Goal: Information Seeking & Learning: Understand process/instructions

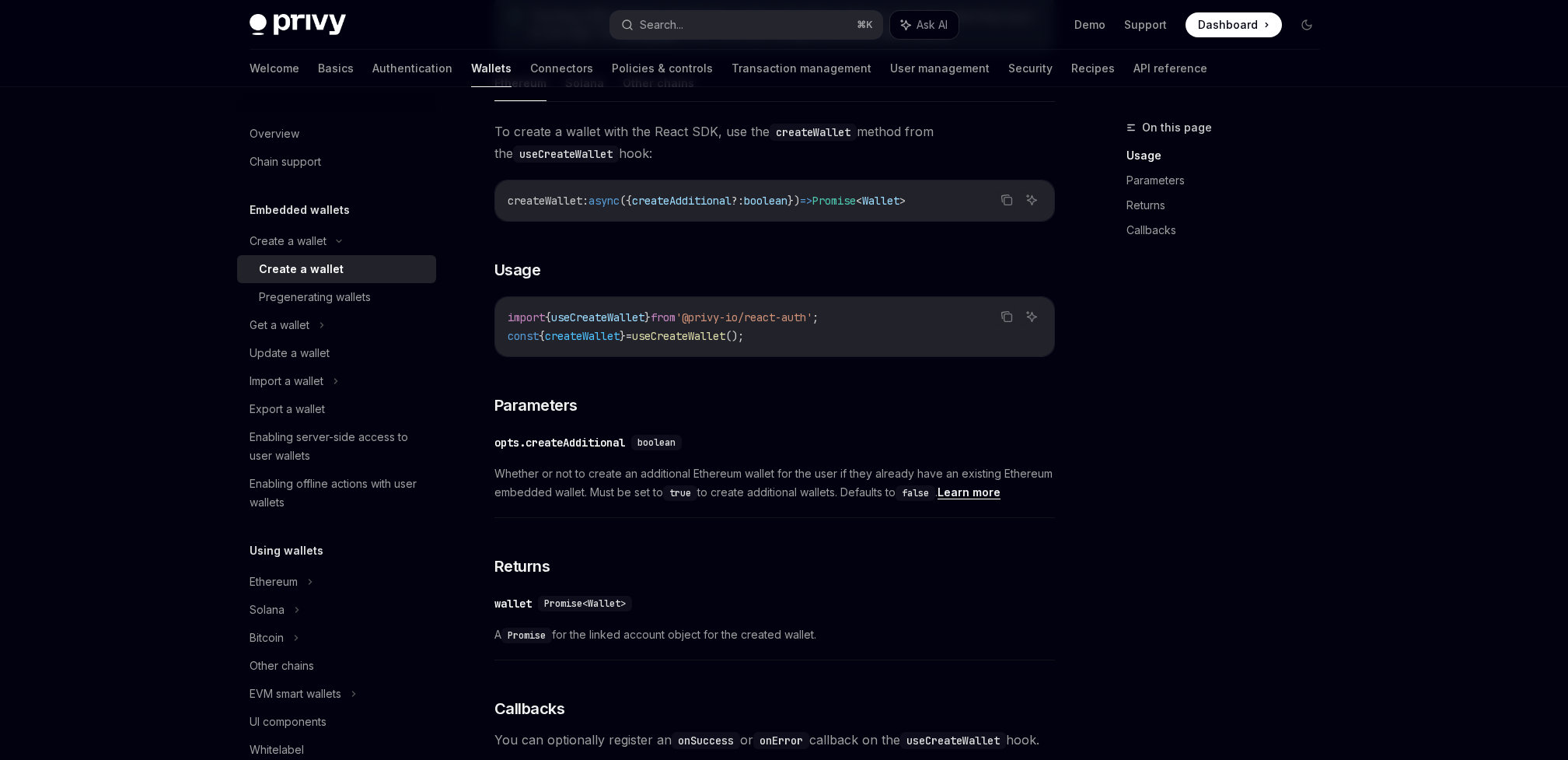
scroll to position [481, 0]
click at [343, 401] on div "Export a wallet" at bounding box center [337, 409] width 177 height 18
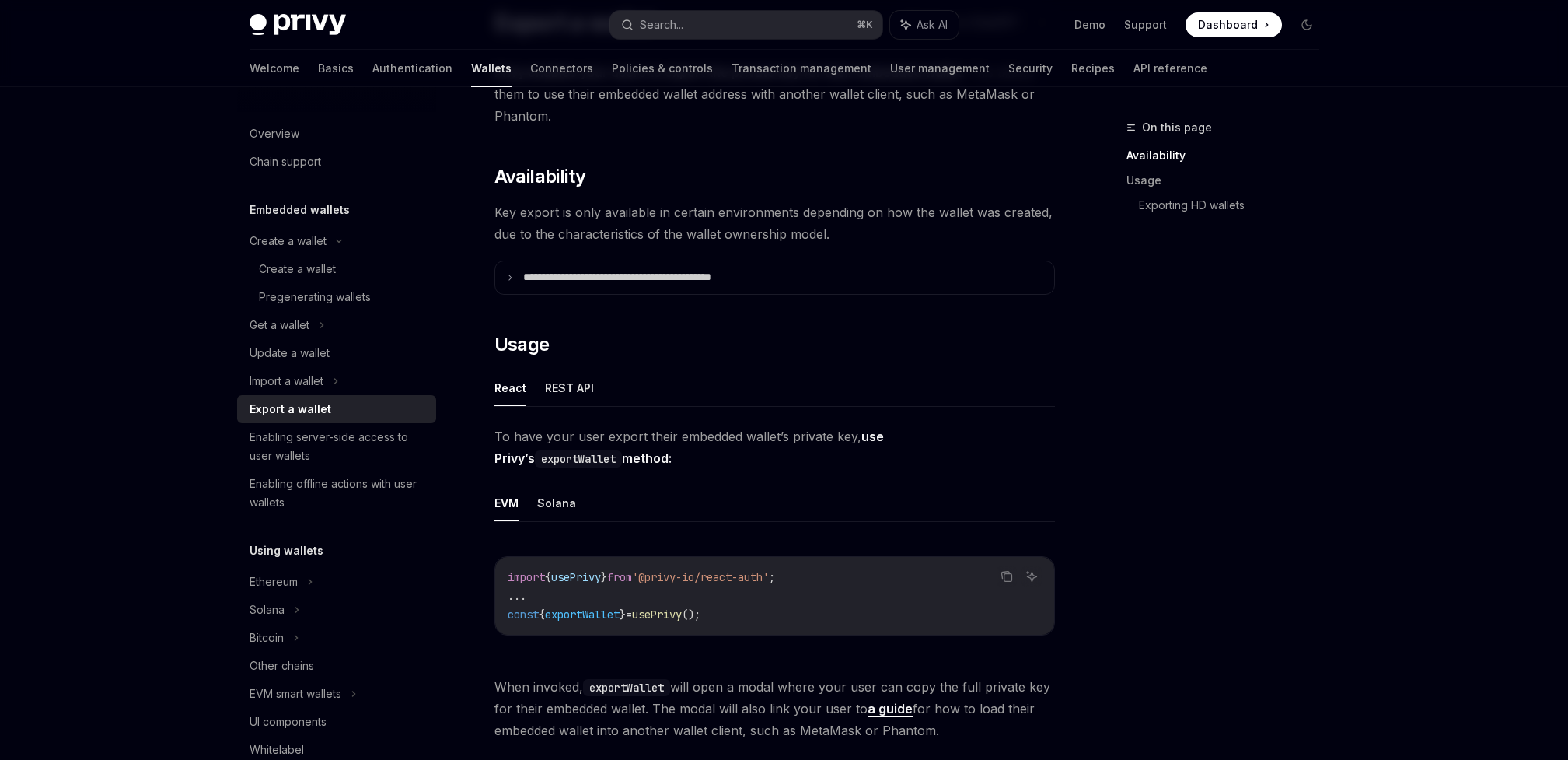
scroll to position [162, 0]
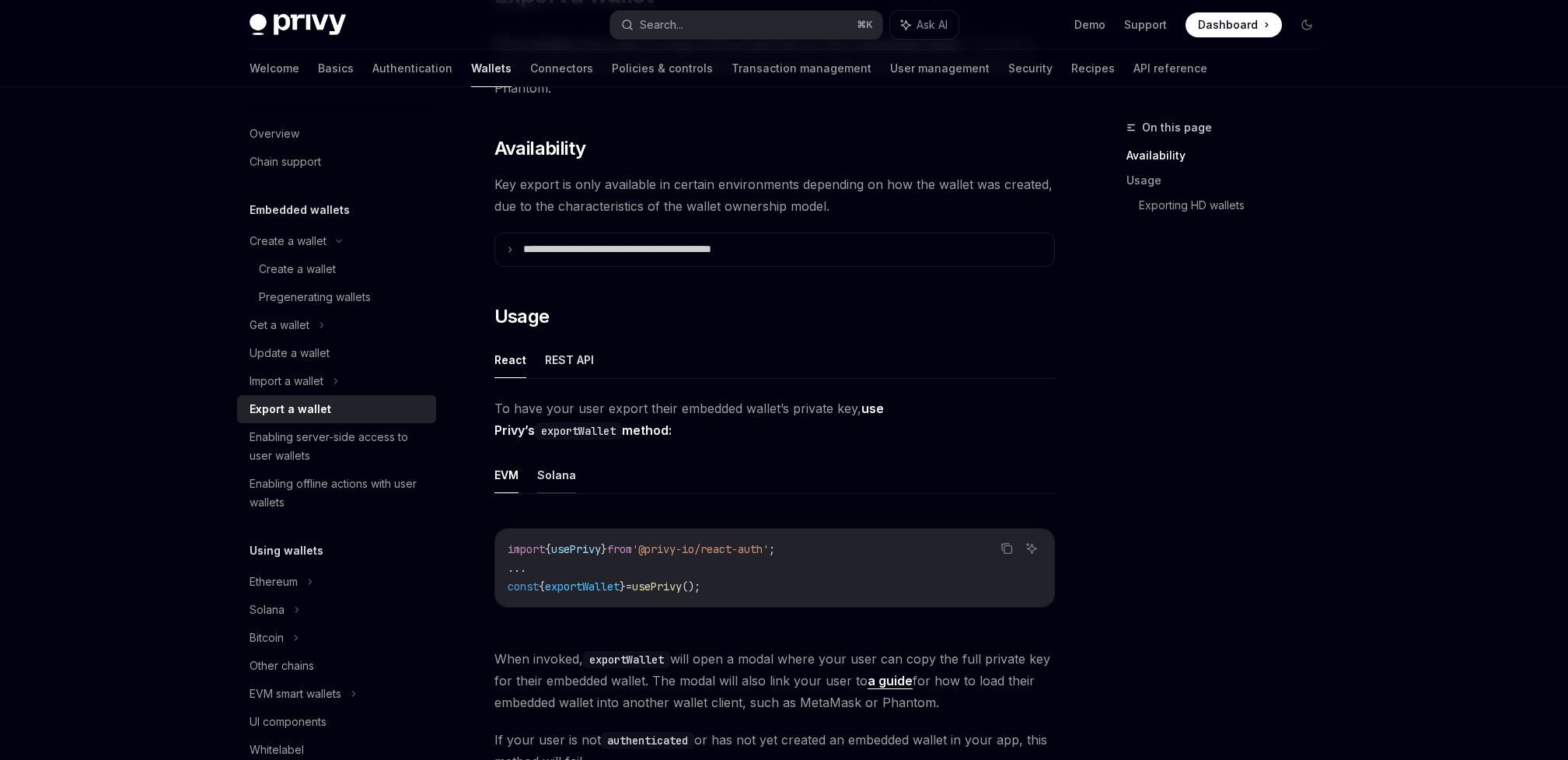
click at [553, 477] on button "Solana" at bounding box center [556, 475] width 39 height 37
click at [766, 499] on div "EVM Solana Copy Ask AI import { useSolanaWallets } from '@privy-io/react-auth/s…" at bounding box center [774, 545] width 560 height 176
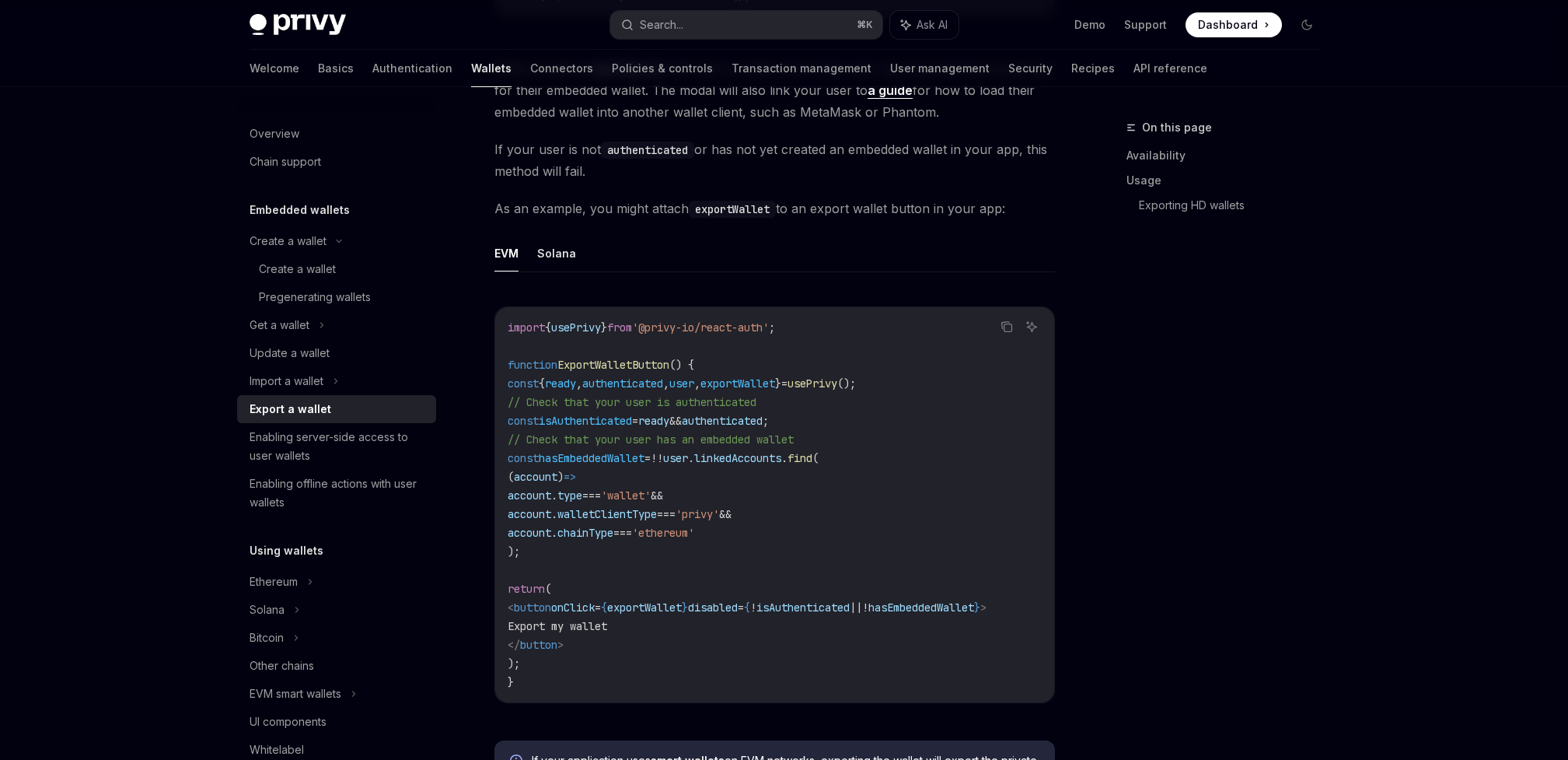
scroll to position [756, 0]
drag, startPoint x: 601, startPoint y: 639, endPoint x: 522, endPoint y: 604, distance: 86.4
click at [522, 604] on code "import { usePrivy } from '@privy-io/react-auth' ; function ExportWalletButton (…" at bounding box center [775, 501] width 534 height 373
click at [564, 640] on span ">" at bounding box center [560, 641] width 6 height 14
drag, startPoint x: 601, startPoint y: 643, endPoint x: 523, endPoint y: 600, distance: 89.1
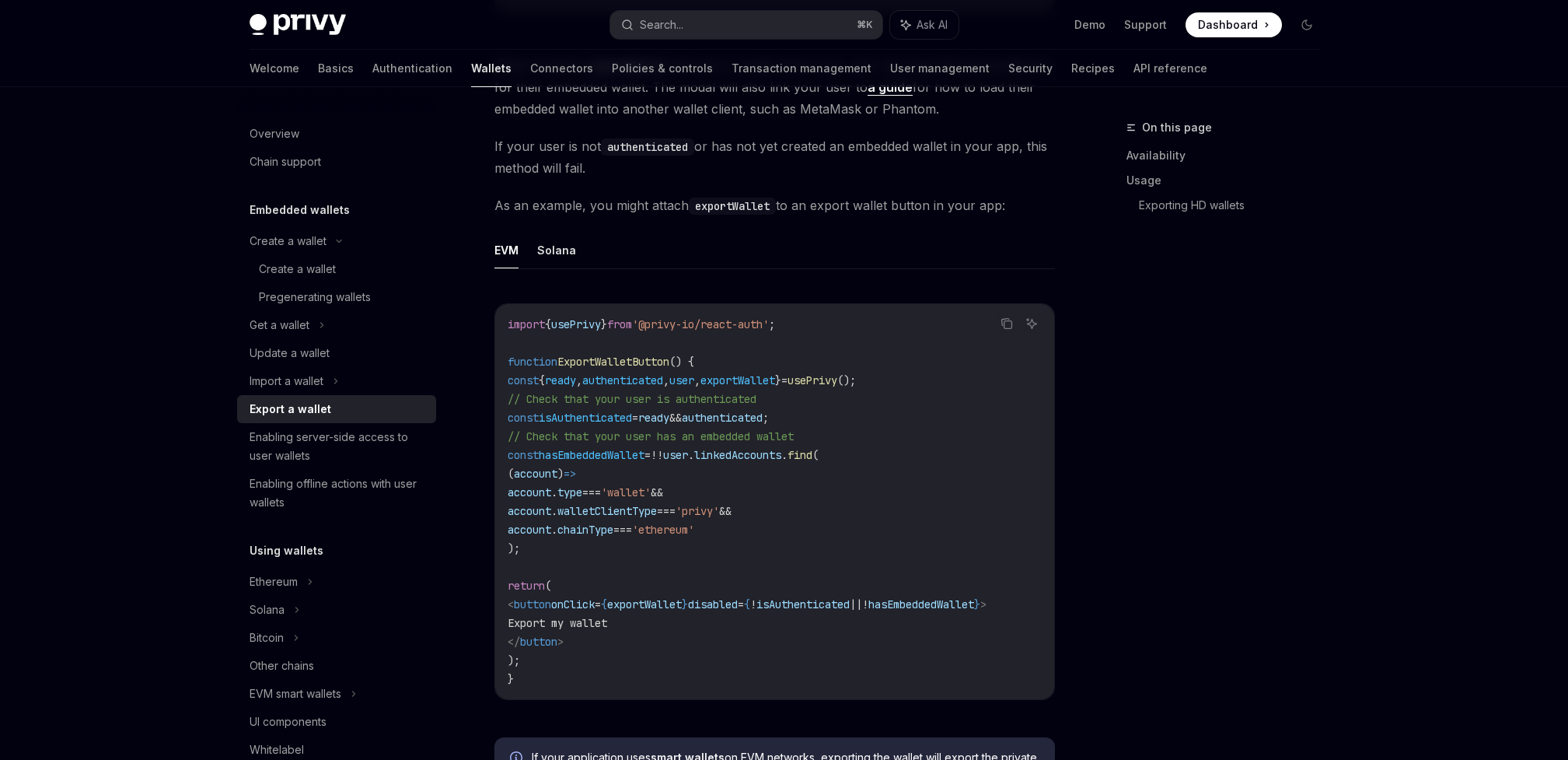
click at [523, 600] on code "import { usePrivy } from '@privy-io/react-auth' ; function ExportWalletButton (…" at bounding box center [775, 501] width 534 height 373
copy code "< button onClick = { exportWallet } disabled = { ! isAuthenticated || ! hasEmbe…"
drag, startPoint x: 933, startPoint y: 376, endPoint x: 515, endPoint y: 380, distance: 418.0
click at [515, 380] on code "import { usePrivy } from '@privy-io/react-auth' ; function ExportWalletButton (…" at bounding box center [775, 501] width 534 height 373
copy span "{ ready , authenticated , user , exportWallet } = usePrivy ();"
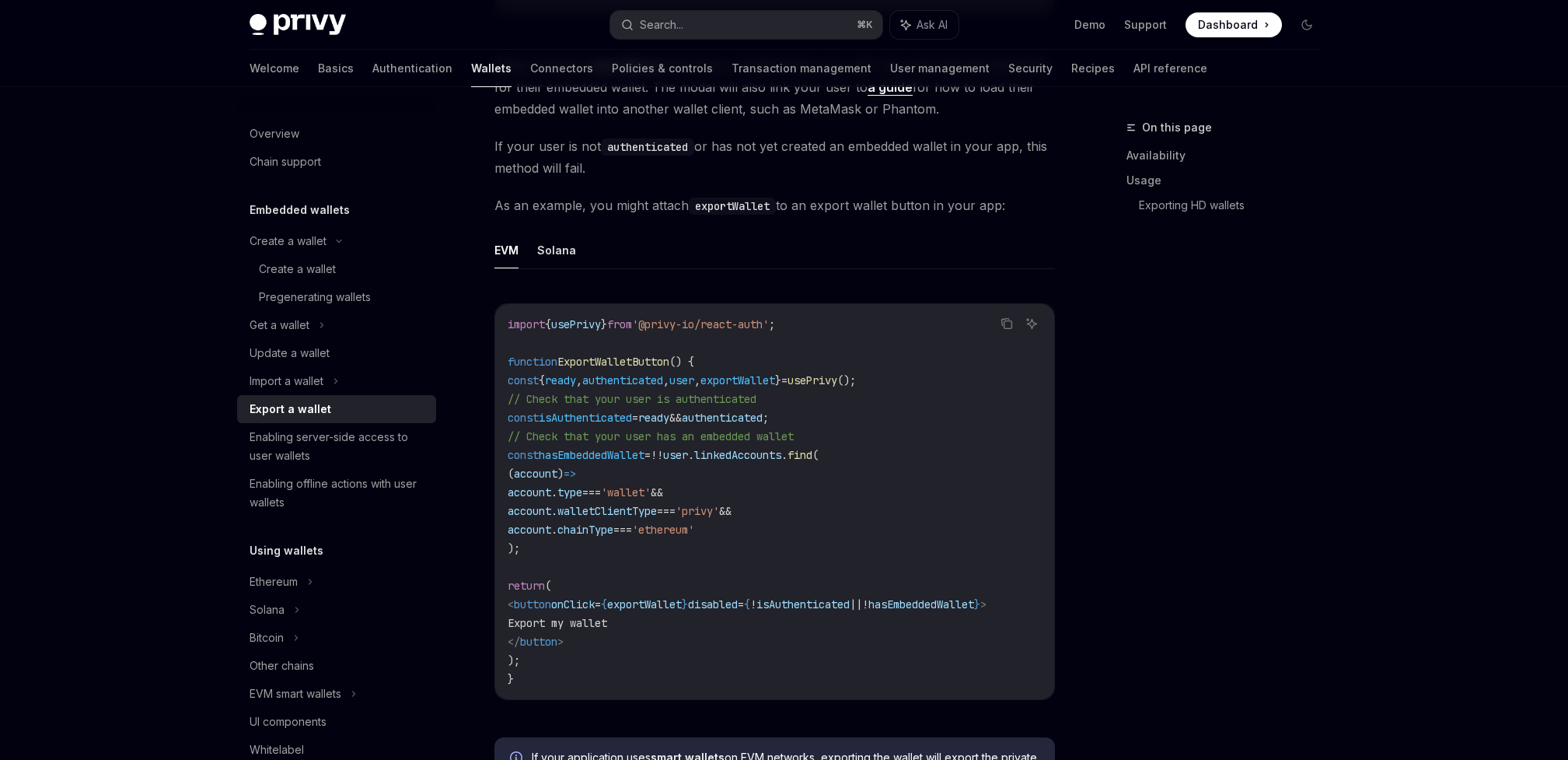
click at [772, 407] on code "import { usePrivy } from '@privy-io/react-auth' ; function ExportWalletButton (…" at bounding box center [775, 501] width 534 height 373
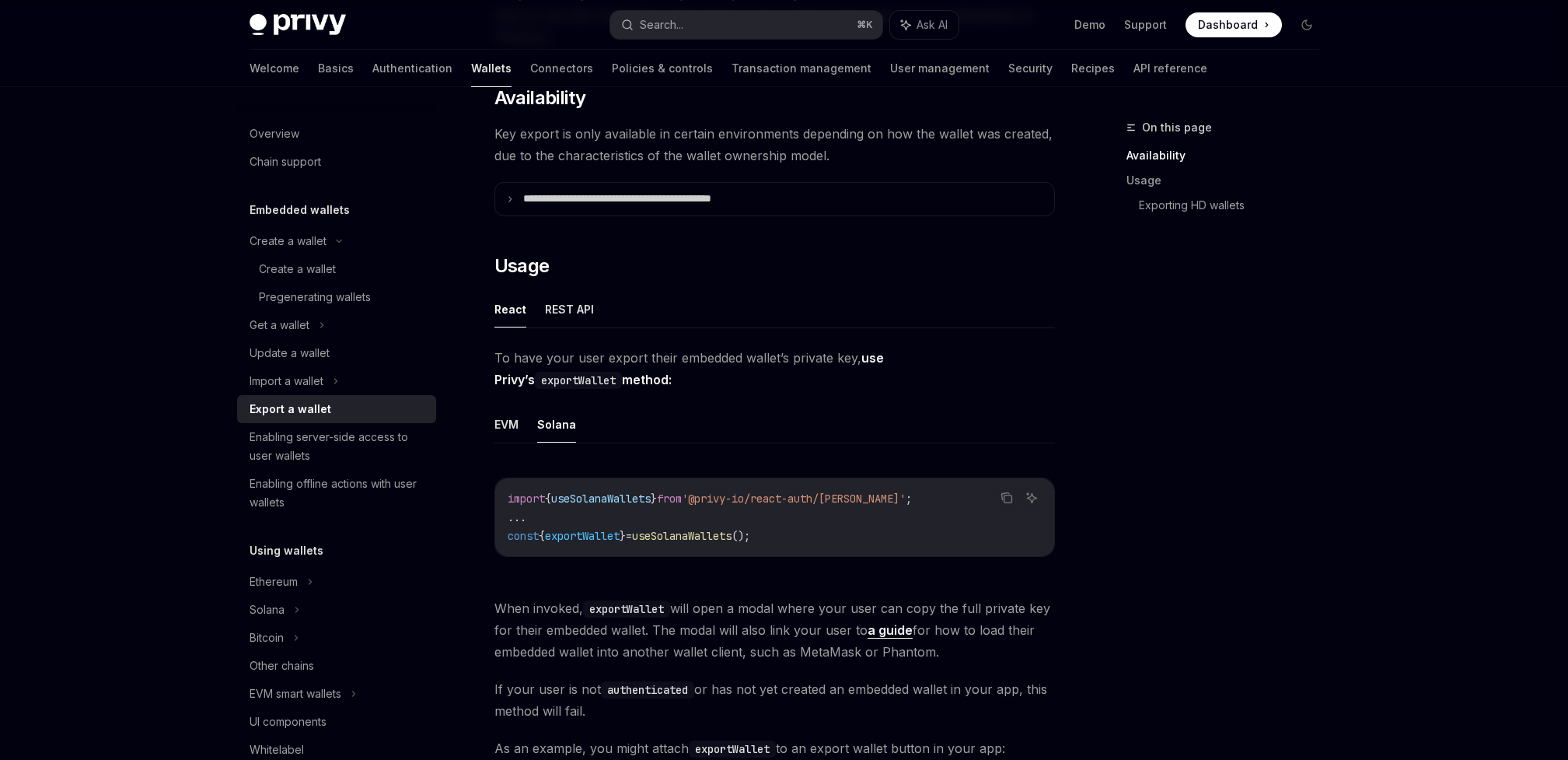
scroll to position [214, 0]
click at [794, 544] on code "import { useSolanaWallets } from '@privy-io/react-auth/solana' ; ... const { ex…" at bounding box center [775, 516] width 534 height 56
drag, startPoint x: 794, startPoint y: 543, endPoint x: 505, endPoint y: 537, distance: 289.1
click at [504, 537] on div "import { useSolanaWallets } from '@privy-io/react-auth/solana' ; ... const { ex…" at bounding box center [774, 516] width 559 height 78
copy span "const { exportWallet } = useSolanaWallets ();"
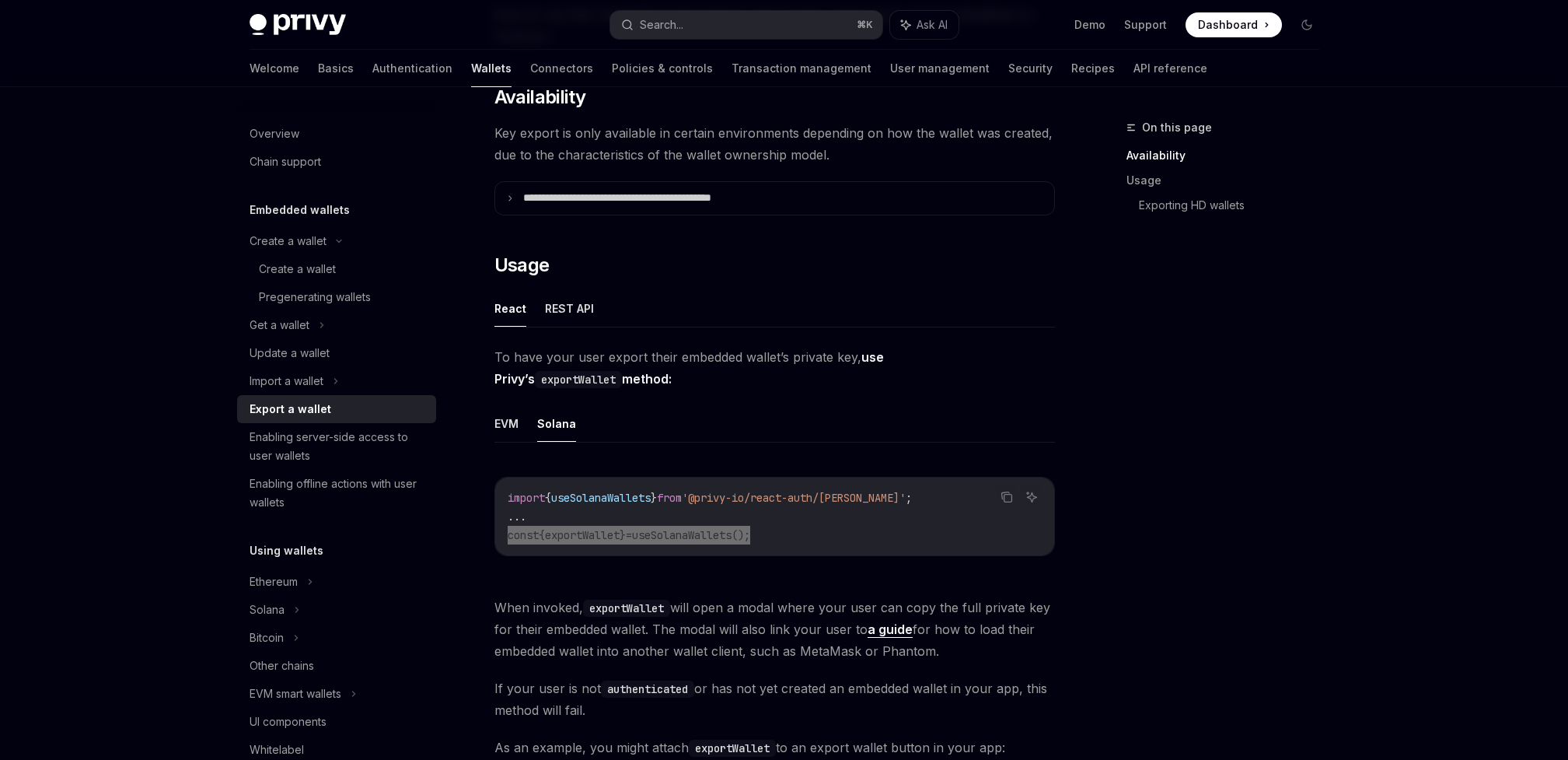
type textarea "*"
